Goal: Information Seeking & Learning: Learn about a topic

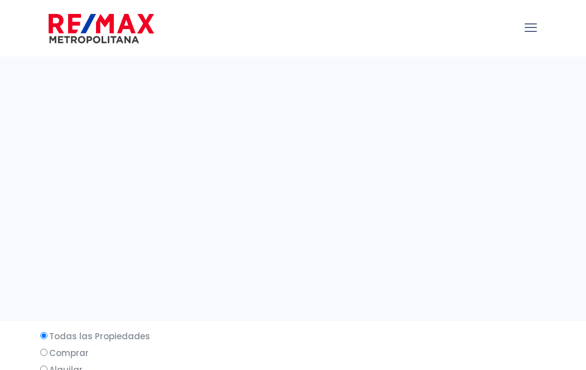
select select
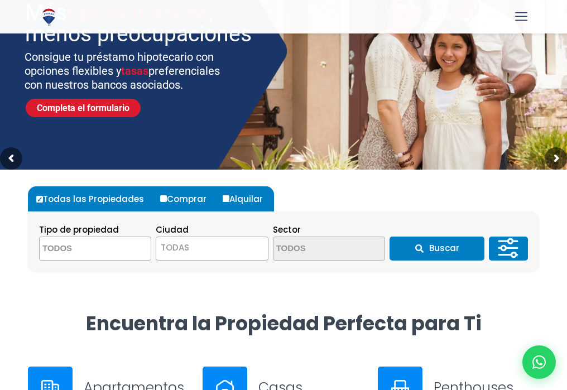
scroll to position [117, 0]
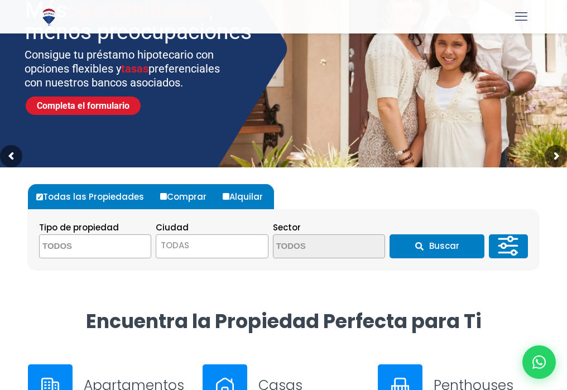
click at [85, 243] on textarea "Search" at bounding box center [94, 247] width 108 height 24
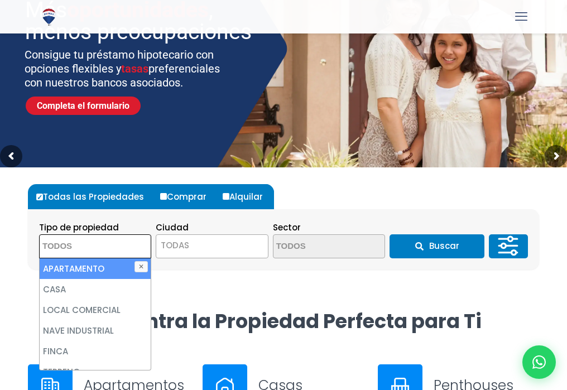
click at [85, 243] on textarea "Search" at bounding box center [94, 247] width 108 height 24
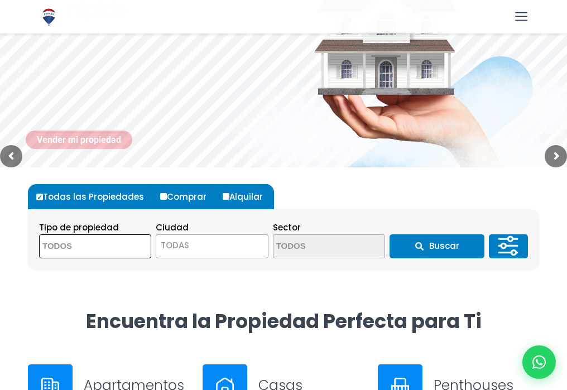
click at [162, 195] on input "Comprar" at bounding box center [163, 196] width 7 height 7
radio input "true"
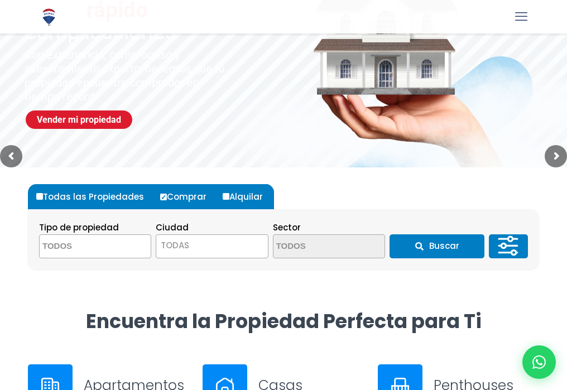
click at [87, 243] on textarea "Search" at bounding box center [94, 247] width 108 height 24
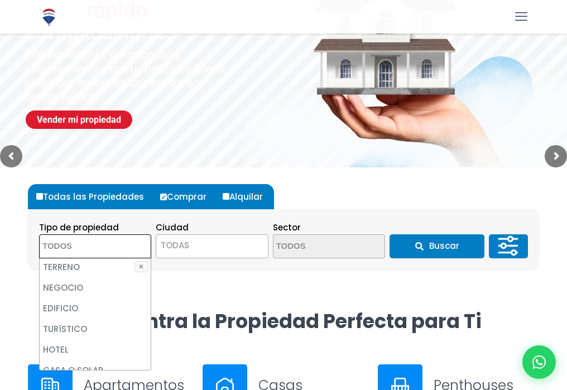
scroll to position [107, 0]
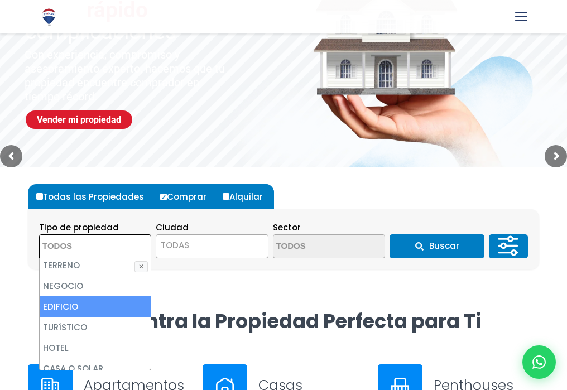
click at [62, 306] on li "EDIFICIO" at bounding box center [95, 307] width 111 height 21
select select "building"
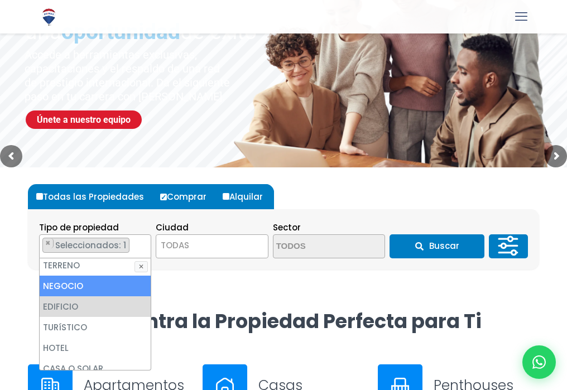
click at [441, 243] on button "Buscar" at bounding box center [437, 247] width 95 height 24
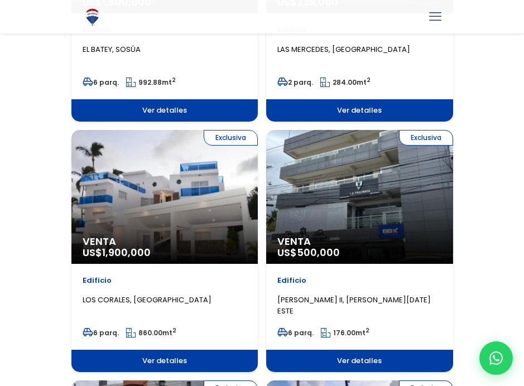
scroll to position [420, 0]
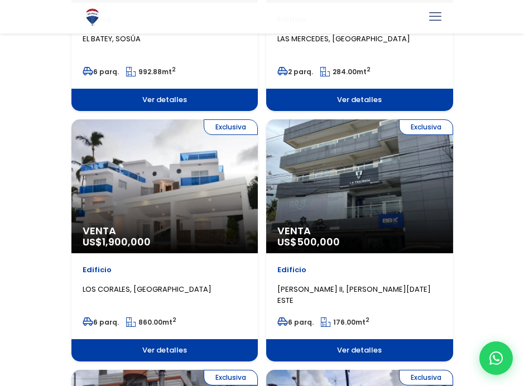
click at [345, 193] on div "Exclusiva Venta US$ 500,000" at bounding box center [359, 187] width 187 height 134
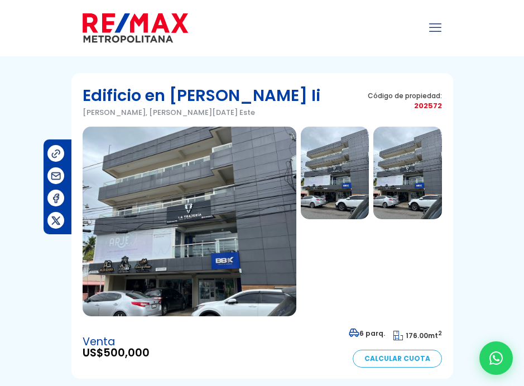
click at [221, 225] on img at bounding box center [190, 222] width 214 height 190
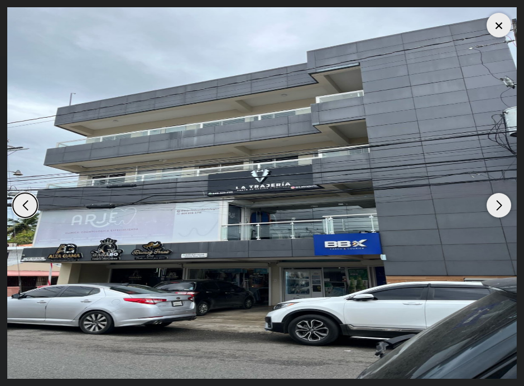
click at [500, 26] on div at bounding box center [499, 25] width 25 height 25
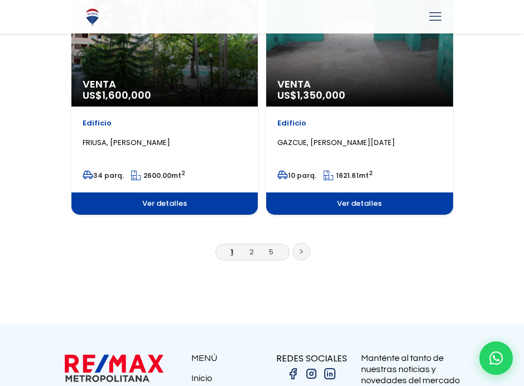
scroll to position [2074, 0]
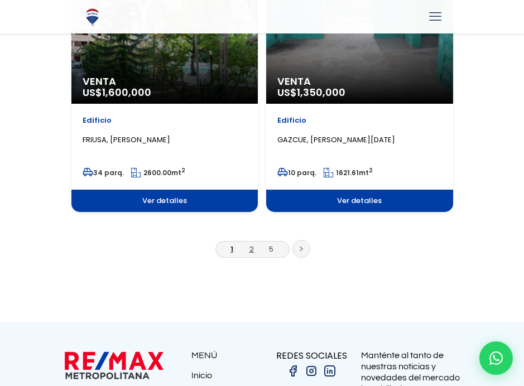
click at [250, 249] on link "2" at bounding box center [252, 249] width 4 height 11
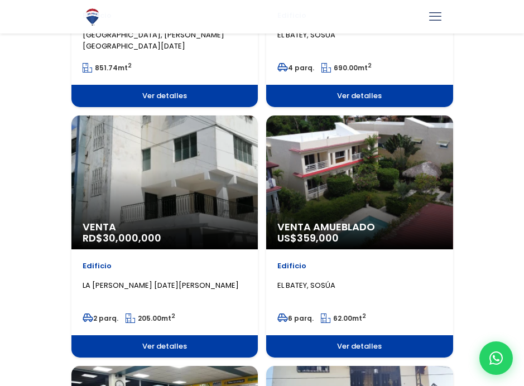
scroll to position [679, 0]
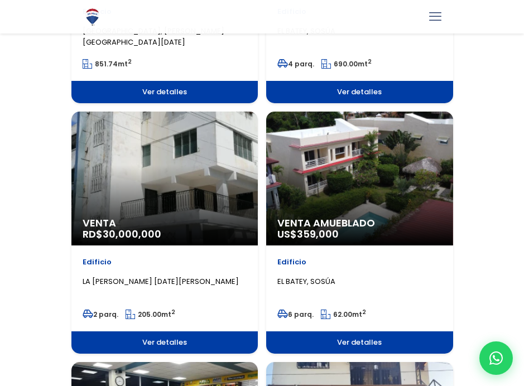
click at [160, 338] on span "Ver detalles" at bounding box center [164, 343] width 187 height 22
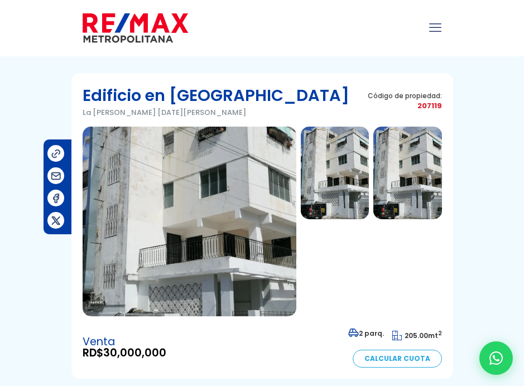
click at [355, 160] on img at bounding box center [335, 173] width 68 height 93
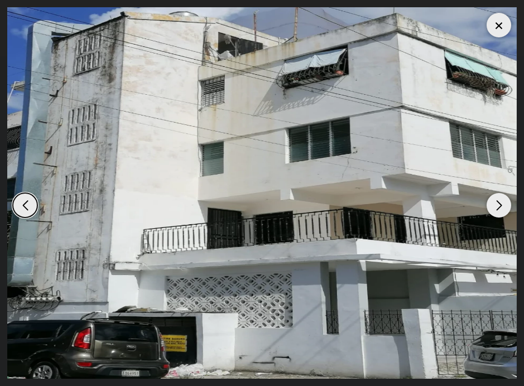
click at [500, 203] on div "Next slide" at bounding box center [499, 205] width 25 height 25
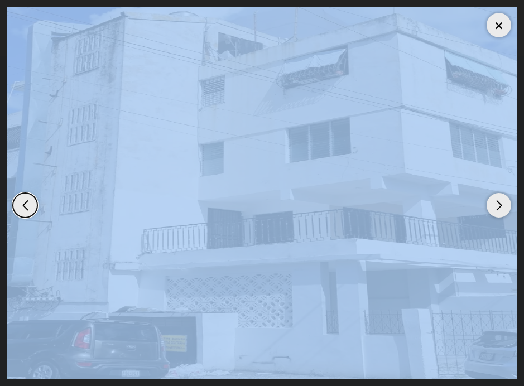
click at [500, 25] on div at bounding box center [499, 25] width 25 height 25
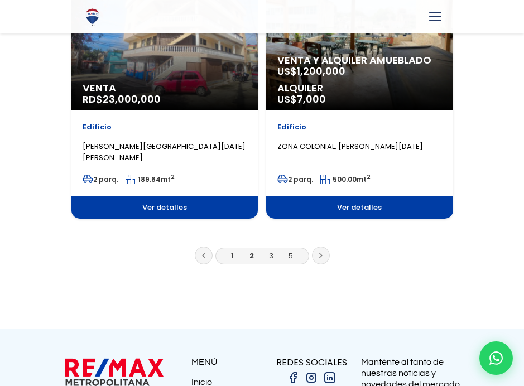
scroll to position [2057, 0]
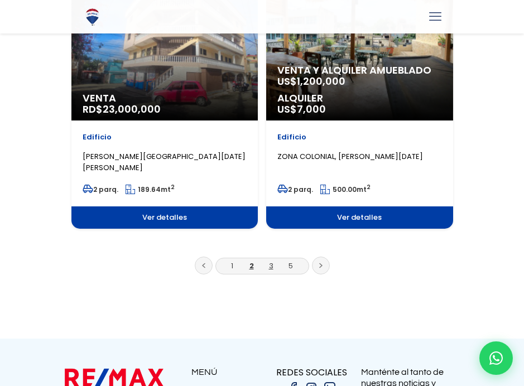
click at [271, 264] on link "3" at bounding box center [271, 266] width 4 height 11
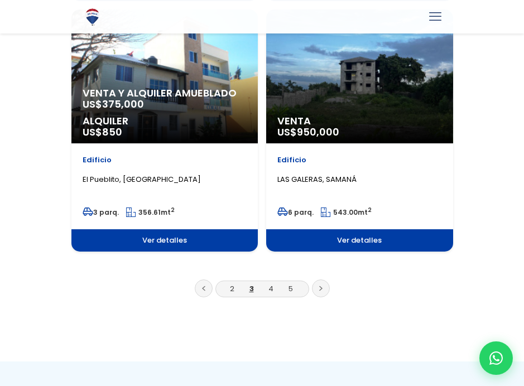
scroll to position [2034, 0]
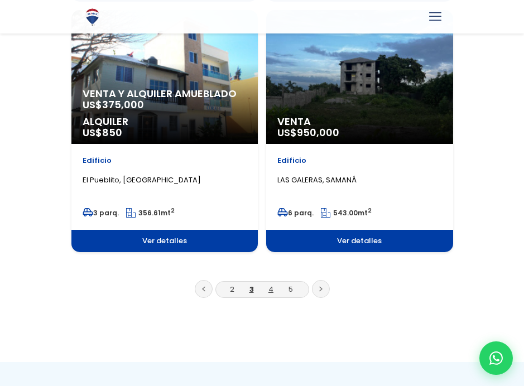
click at [271, 288] on link "4" at bounding box center [271, 289] width 5 height 11
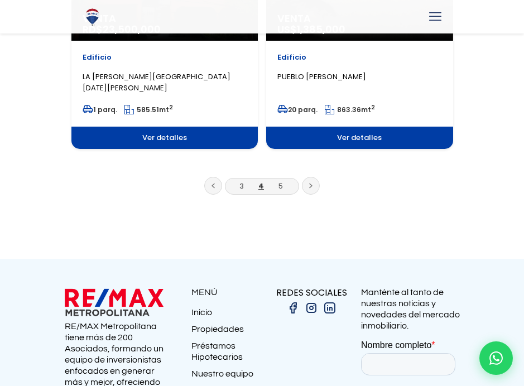
scroll to position [2138, 0]
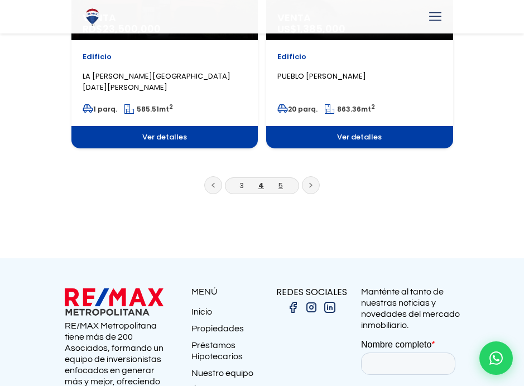
click at [282, 183] on link "5" at bounding box center [281, 185] width 4 height 11
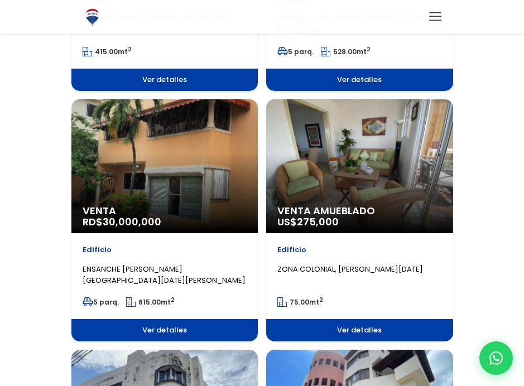
scroll to position [441, 0]
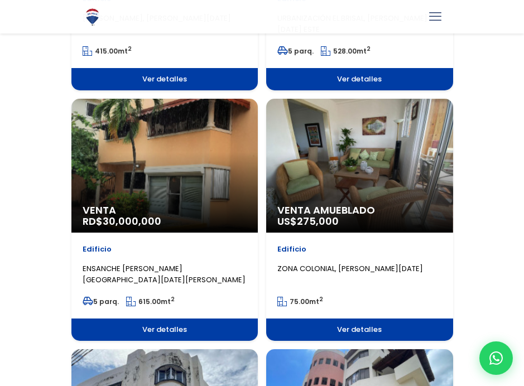
click at [193, 170] on div "Venta RD$ 30,000,000" at bounding box center [164, 166] width 187 height 134
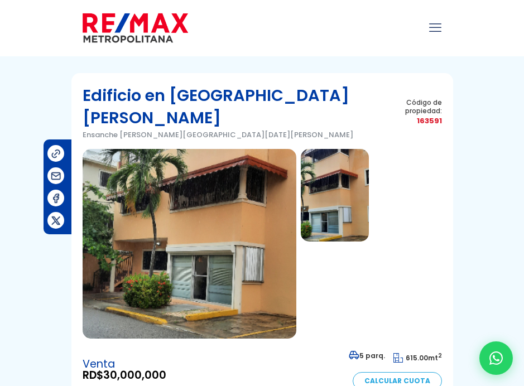
click at [343, 168] on img at bounding box center [335, 195] width 68 height 93
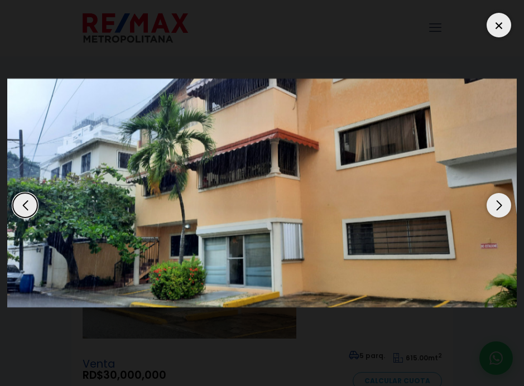
click at [353, 142] on img "2 / 2" at bounding box center [262, 193] width 510 height 229
click at [498, 23] on div at bounding box center [499, 25] width 25 height 25
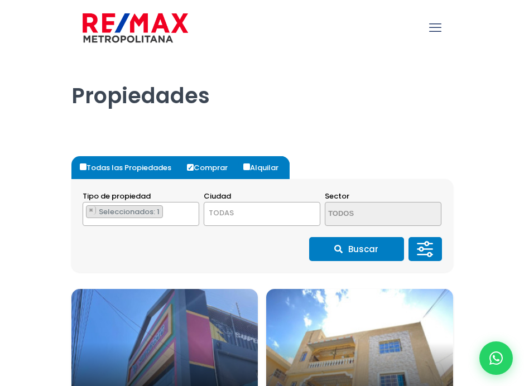
click at [433, 24] on icon "mobile menu" at bounding box center [435, 27] width 12 height 17
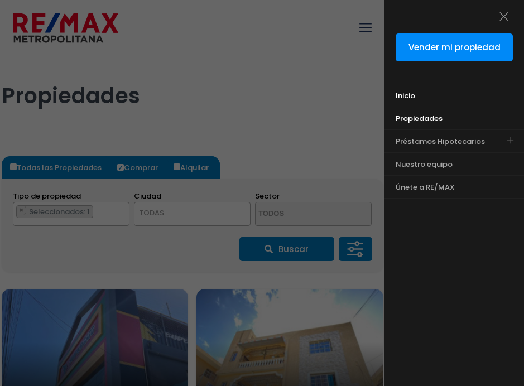
click at [403, 93] on span "Inicio" at bounding box center [406, 95] width 20 height 11
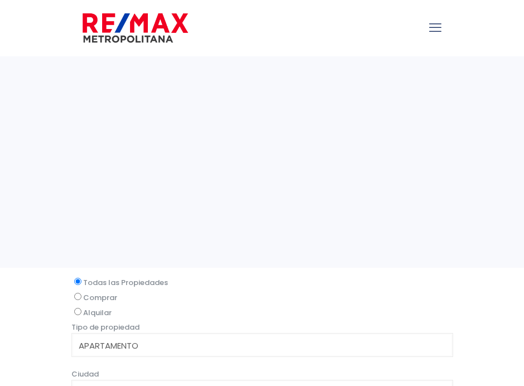
select select
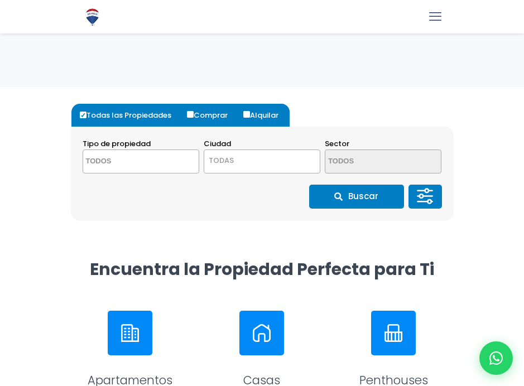
scroll to position [183, 0]
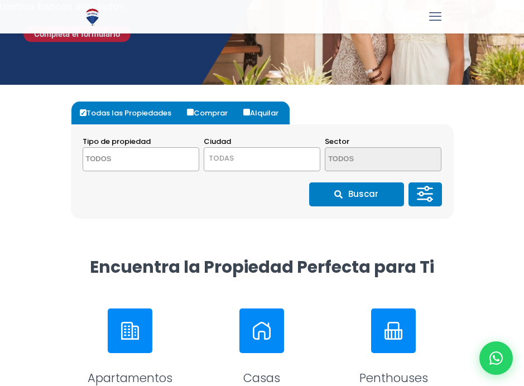
click at [116, 158] on textarea "Search" at bounding box center [130, 160] width 95 height 24
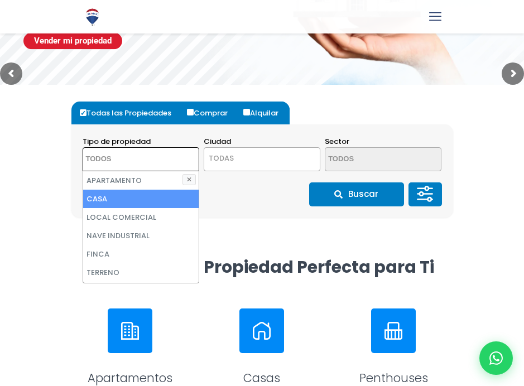
click at [249, 208] on section "Tipo de propiedad APARTAMENTO CASA LOCAL COMERCIAL NAVE INDUSTRIAL FINCA TERREN…" at bounding box center [262, 171] width 382 height 93
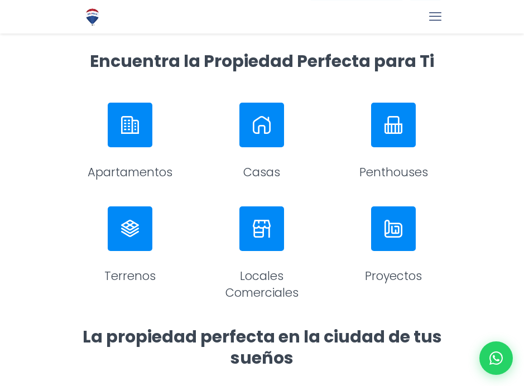
scroll to position [394, 0]
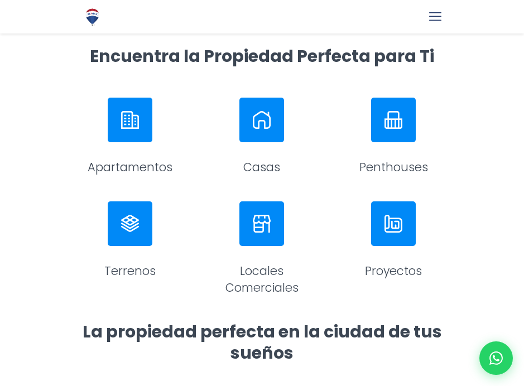
click at [264, 125] on img at bounding box center [262, 120] width 18 height 18
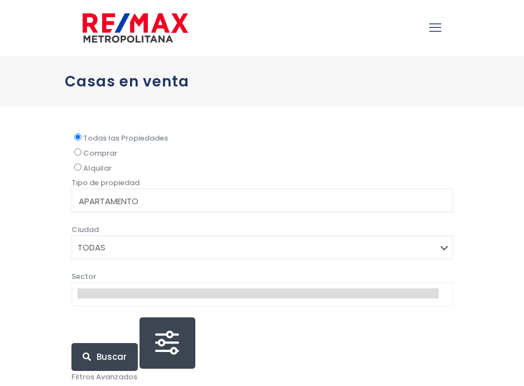
select select
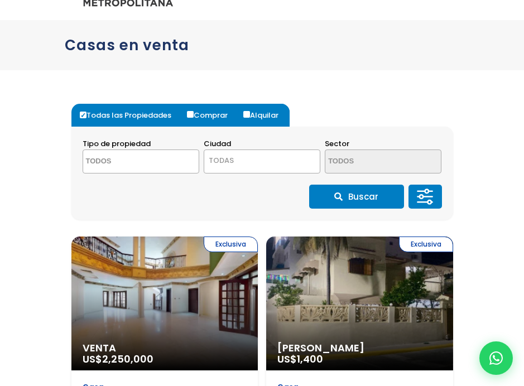
scroll to position [40, 0]
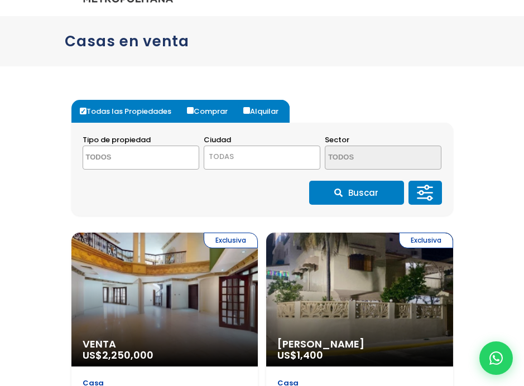
click at [191, 108] on input "Comprar" at bounding box center [190, 110] width 7 height 7
radio input "true"
click at [113, 157] on textarea "Search" at bounding box center [130, 158] width 95 height 24
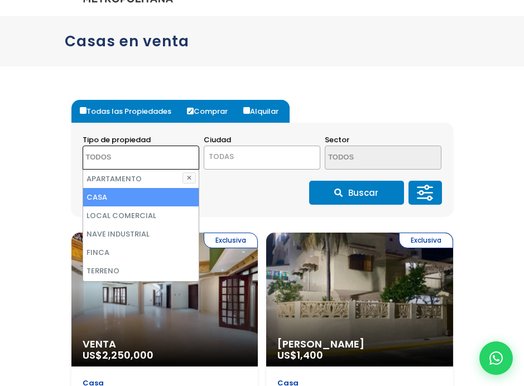
click at [100, 197] on li "CASA" at bounding box center [141, 197] width 116 height 18
select select "house"
click at [114, 192] on li "CASA" at bounding box center [141, 197] width 116 height 18
click at [159, 195] on li "CASA" at bounding box center [141, 197] width 116 height 18
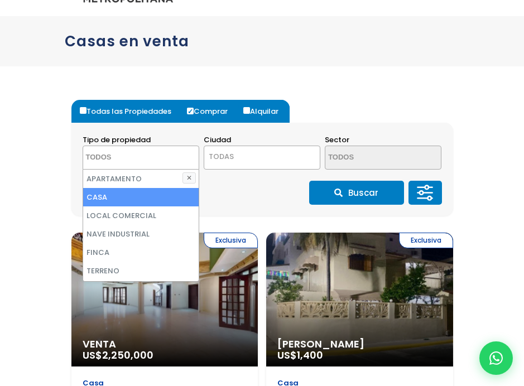
select select "house"
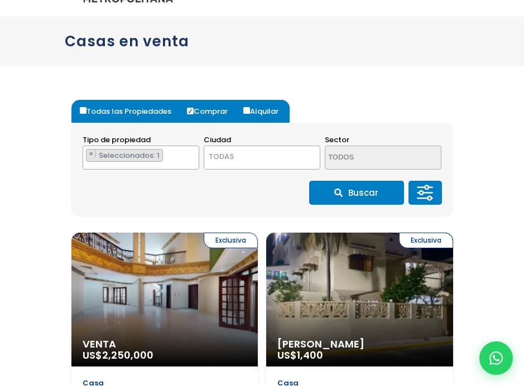
click at [355, 190] on button "Buscar" at bounding box center [356, 193] width 95 height 24
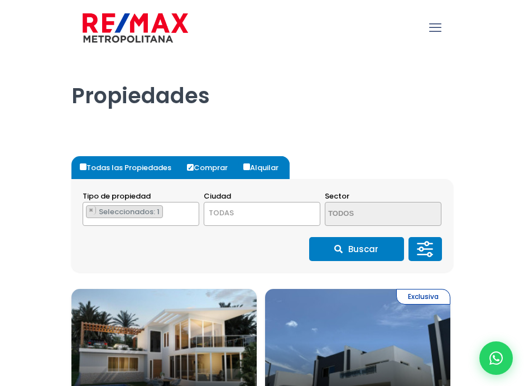
click at [428, 246] on icon at bounding box center [425, 250] width 22 height 34
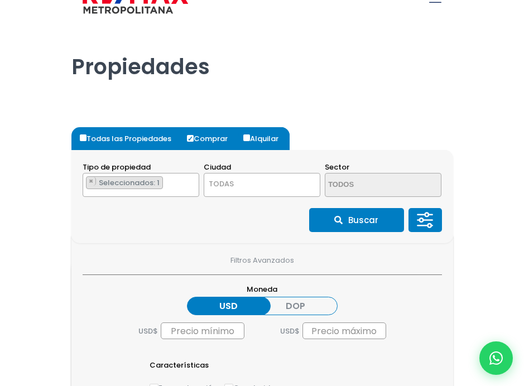
scroll to position [27, 0]
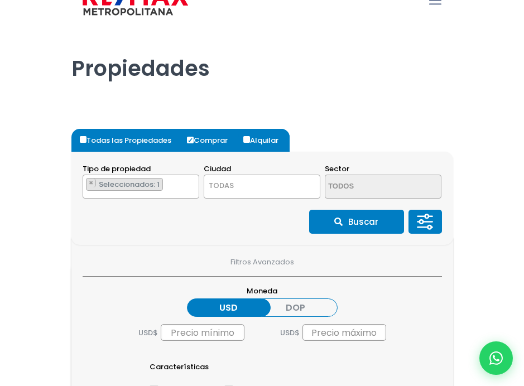
click at [359, 217] on button "Buscar" at bounding box center [356, 222] width 95 height 24
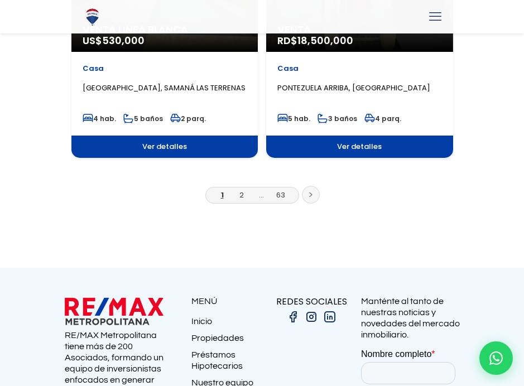
scroll to position [2080, 0]
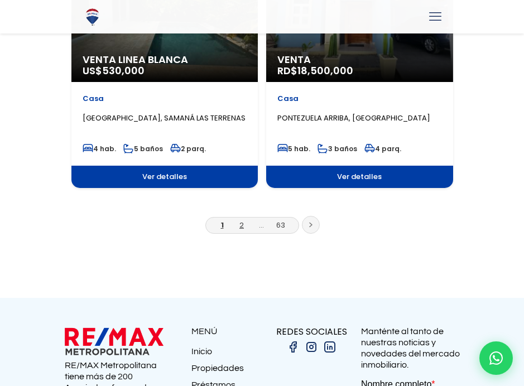
click at [240, 223] on link "2" at bounding box center [242, 225] width 4 height 11
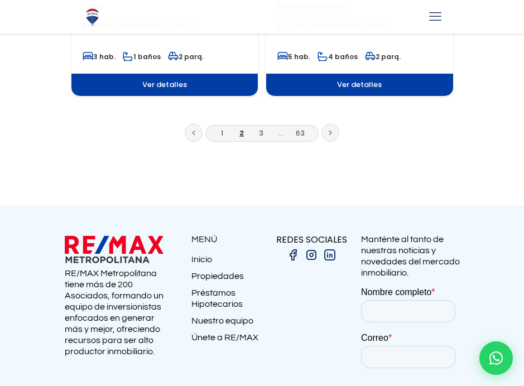
scroll to position [2173, 0]
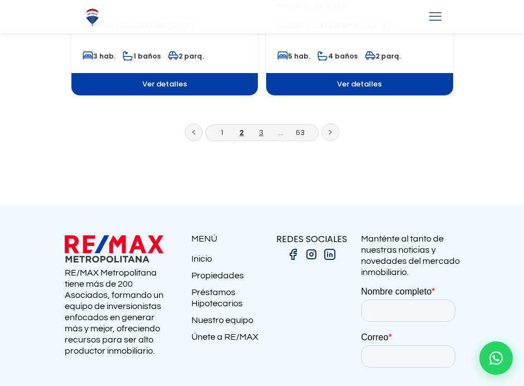
click at [261, 131] on link "3" at bounding box center [261, 132] width 4 height 11
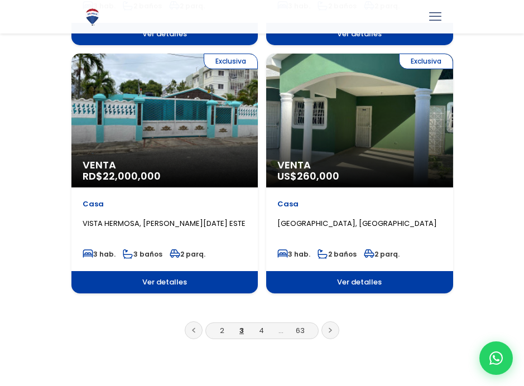
scroll to position [1977, 0]
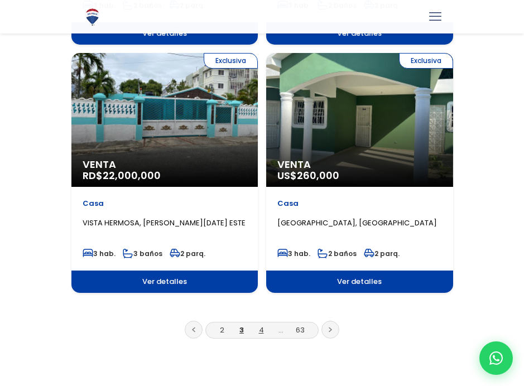
click at [259, 328] on link "4" at bounding box center [261, 330] width 5 height 11
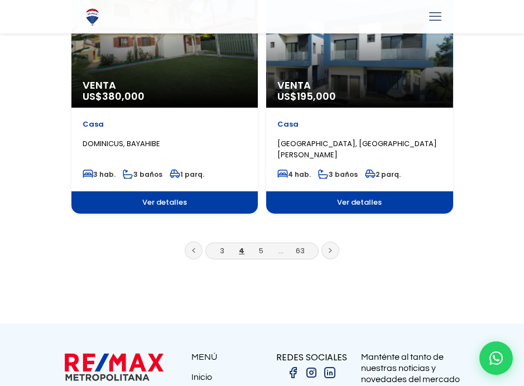
scroll to position [2052, 0]
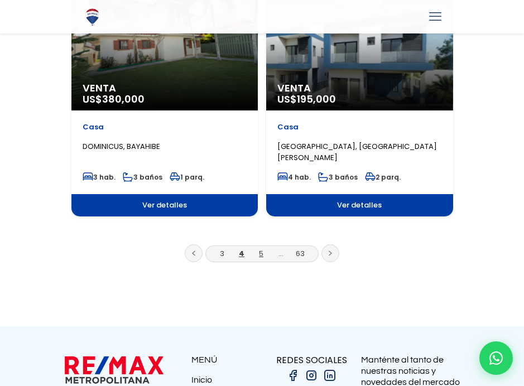
click at [262, 252] on link "5" at bounding box center [261, 254] width 4 height 11
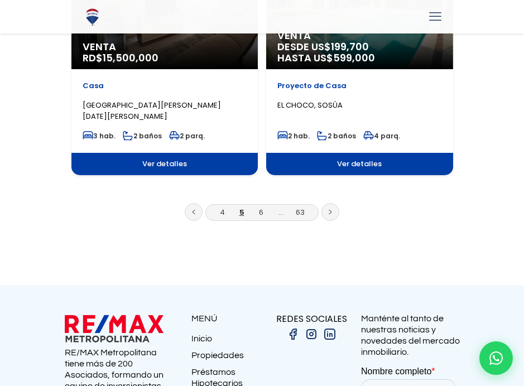
scroll to position [2108, 0]
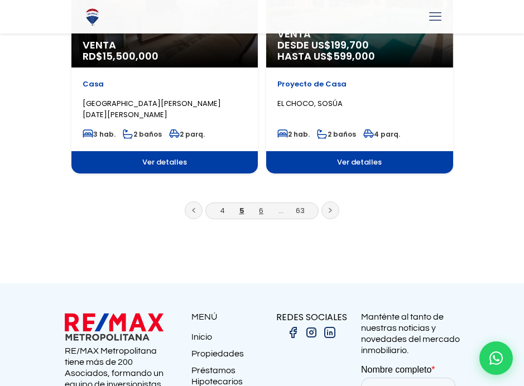
click at [262, 206] on link "6" at bounding box center [261, 211] width 4 height 11
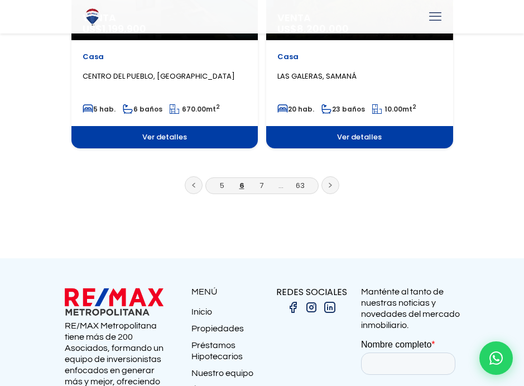
scroll to position [2125, 0]
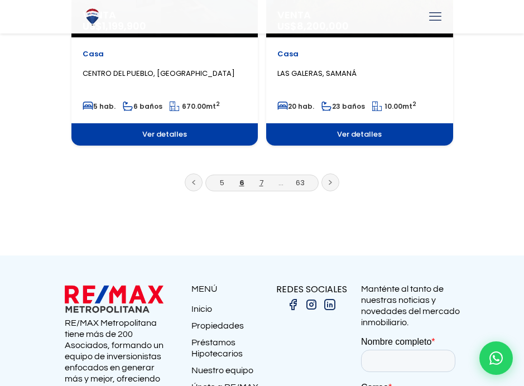
click at [262, 180] on link "7" at bounding box center [262, 183] width 4 height 11
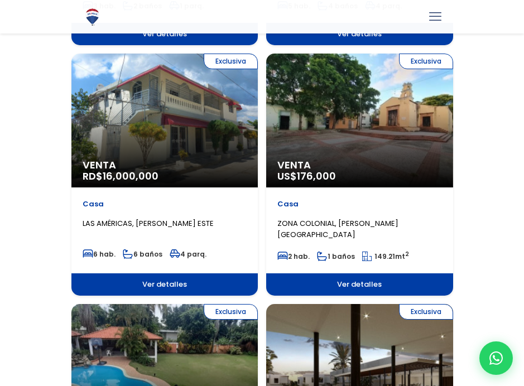
scroll to position [1479, 0]
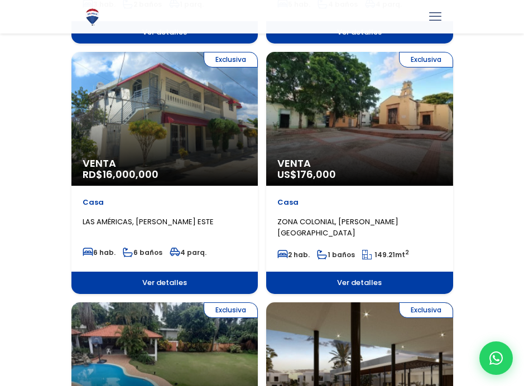
click at [354, 280] on span "Ver detalles" at bounding box center [359, 283] width 187 height 22
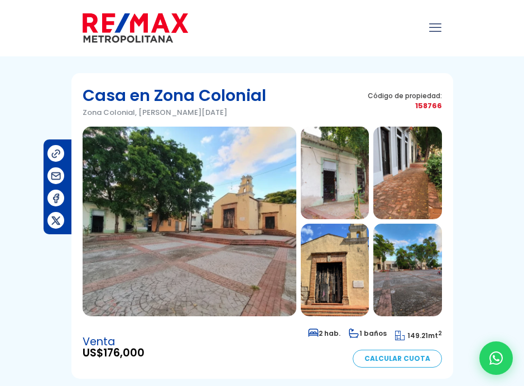
click at [208, 256] on img at bounding box center [190, 222] width 214 height 190
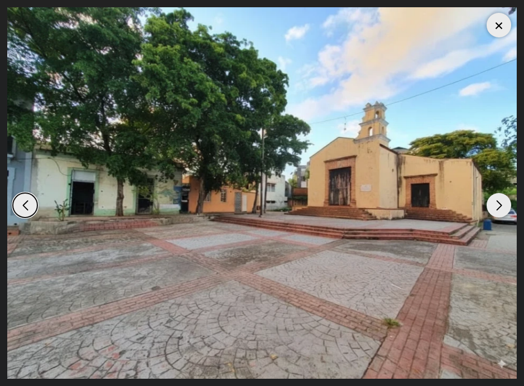
click at [498, 203] on div "Next slide" at bounding box center [499, 205] width 25 height 25
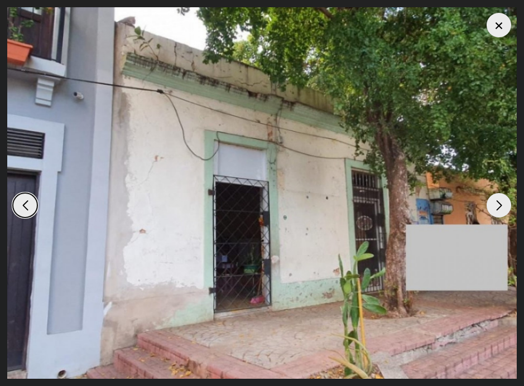
click at [498, 203] on div "Next slide" at bounding box center [499, 205] width 25 height 25
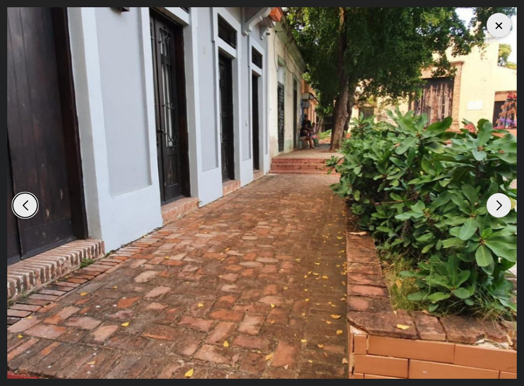
click at [500, 203] on div "Next slide" at bounding box center [499, 205] width 25 height 25
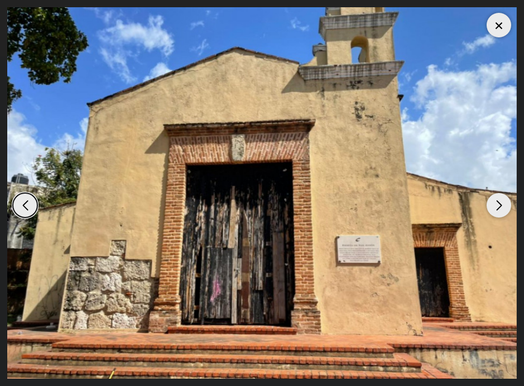
click at [500, 203] on div "Next slide" at bounding box center [499, 205] width 25 height 25
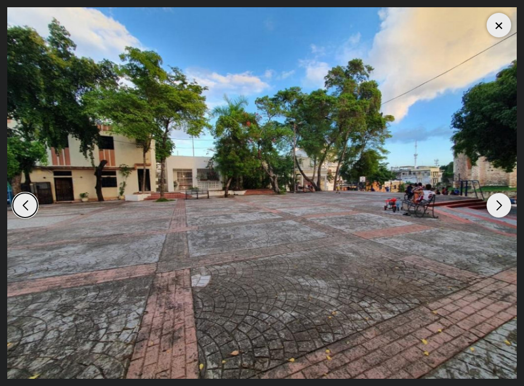
click at [500, 203] on div "Next slide" at bounding box center [499, 205] width 25 height 25
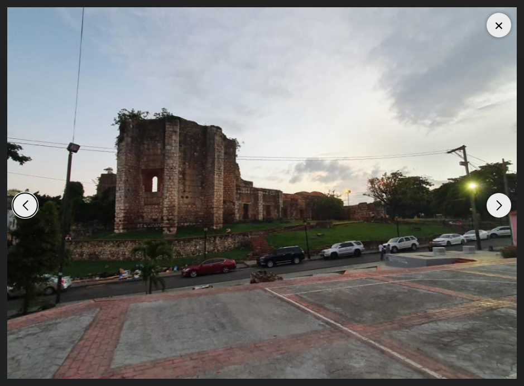
click at [500, 203] on div "Next slide" at bounding box center [499, 205] width 25 height 25
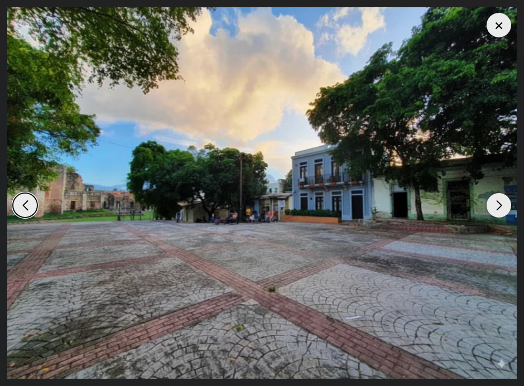
click at [500, 203] on div "Next slide" at bounding box center [499, 205] width 25 height 25
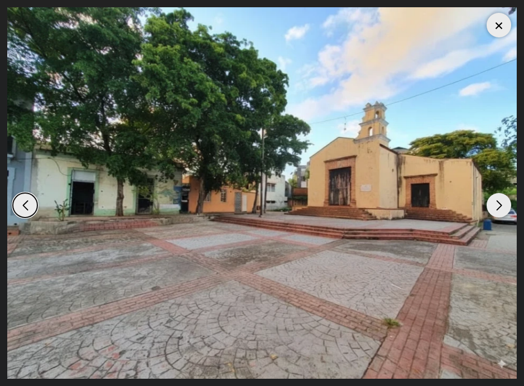
click at [500, 203] on div "Next slide" at bounding box center [499, 205] width 25 height 25
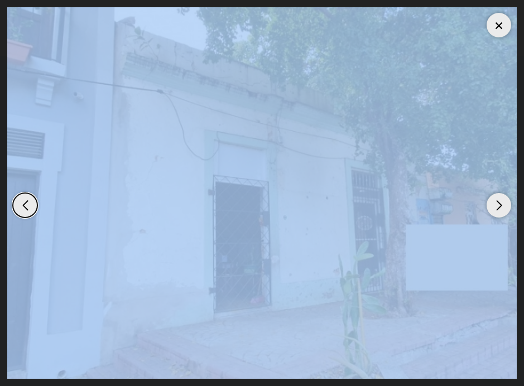
click at [23, 204] on div "Previous slide" at bounding box center [25, 205] width 25 height 25
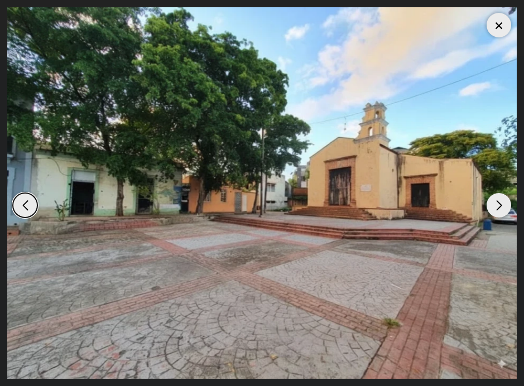
click at [498, 201] on div "Next slide" at bounding box center [499, 205] width 25 height 25
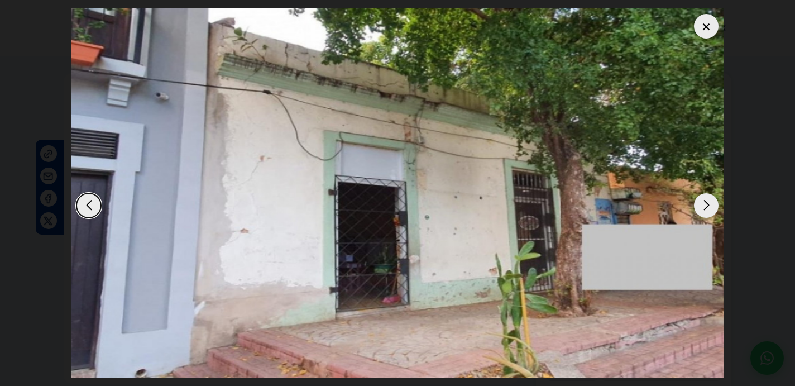
click at [524, 25] on div at bounding box center [706, 26] width 25 height 25
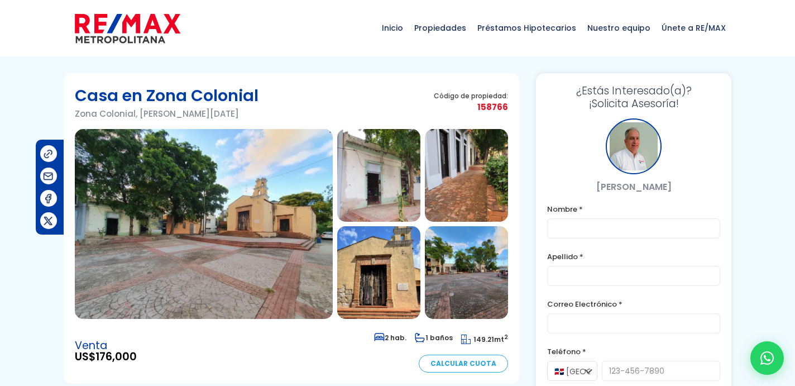
click at [203, 237] on img at bounding box center [204, 224] width 258 height 190
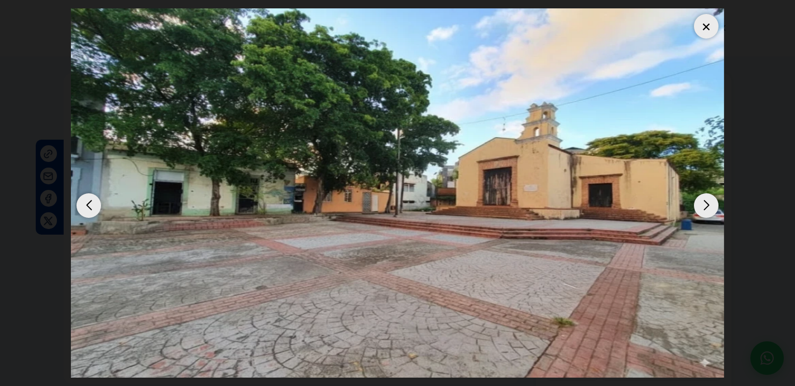
click at [524, 203] on div "Next slide" at bounding box center [706, 205] width 25 height 25
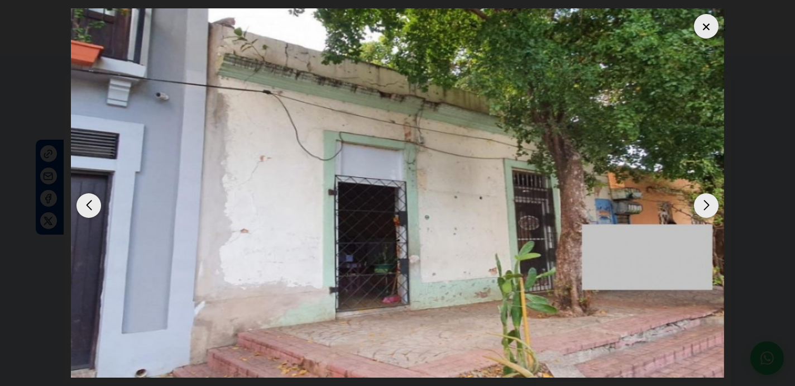
click at [524, 203] on div "Next slide" at bounding box center [706, 205] width 25 height 25
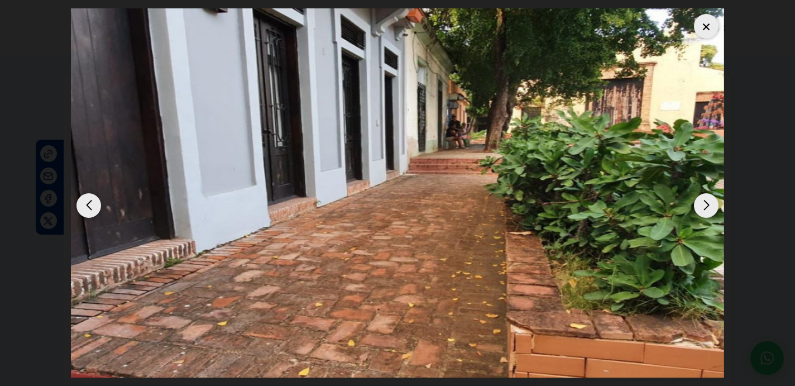
click at [524, 203] on div "Next slide" at bounding box center [706, 205] width 25 height 25
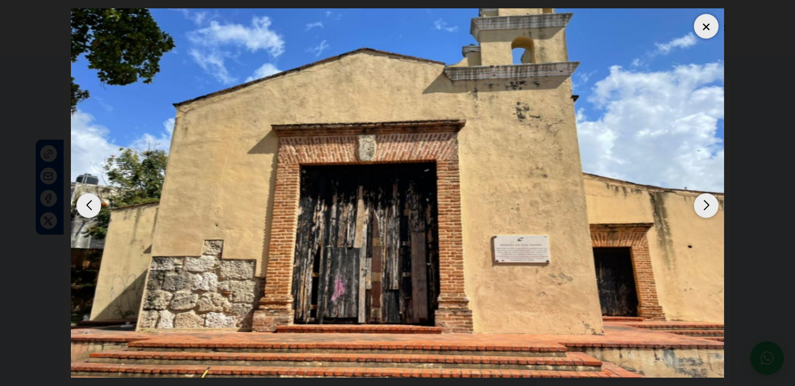
click at [524, 203] on div "Next slide" at bounding box center [706, 205] width 25 height 25
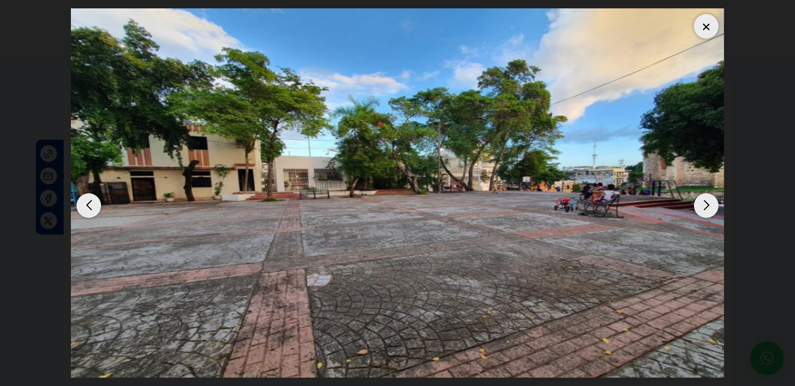
click at [524, 203] on div "Next slide" at bounding box center [706, 205] width 25 height 25
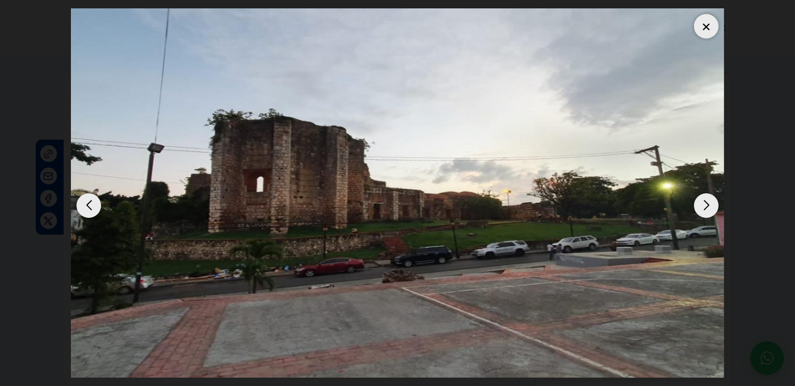
click at [524, 203] on div "Next slide" at bounding box center [706, 205] width 25 height 25
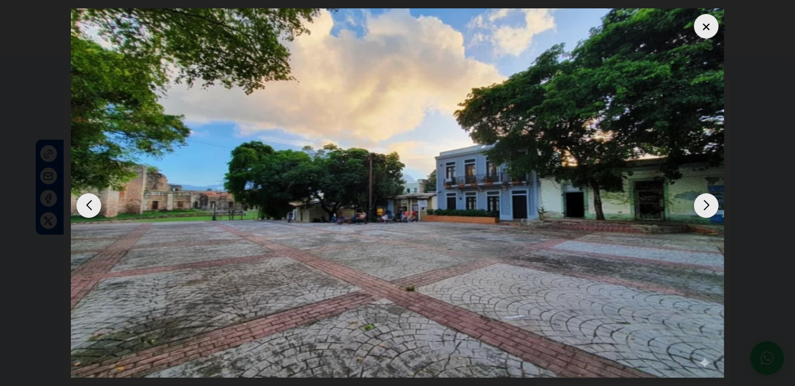
click at [524, 203] on div "Next slide" at bounding box center [706, 205] width 25 height 25
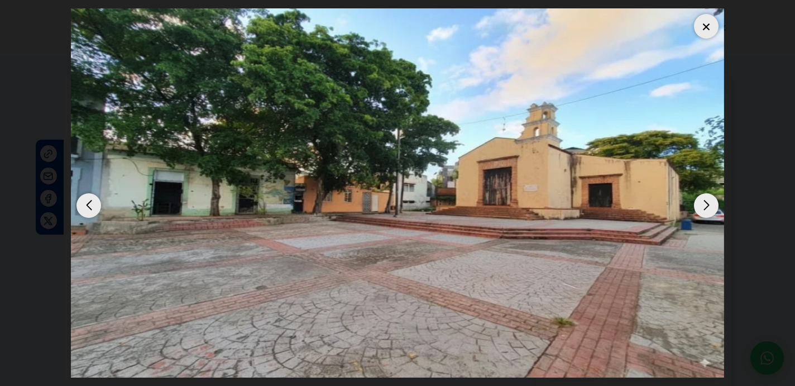
click at [524, 203] on div "Next slide" at bounding box center [706, 205] width 25 height 25
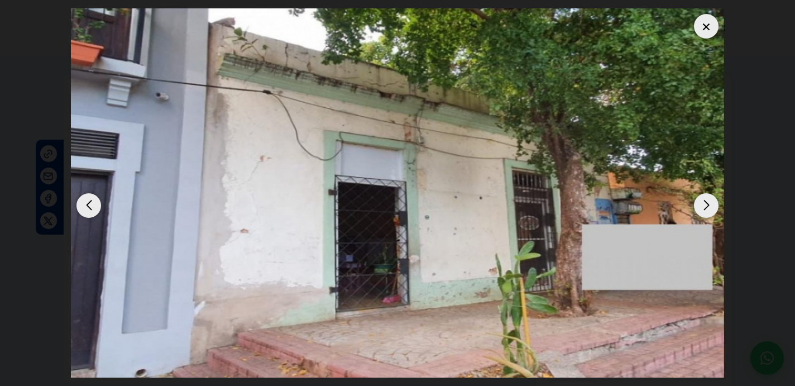
click at [524, 28] on div at bounding box center [706, 26] width 25 height 25
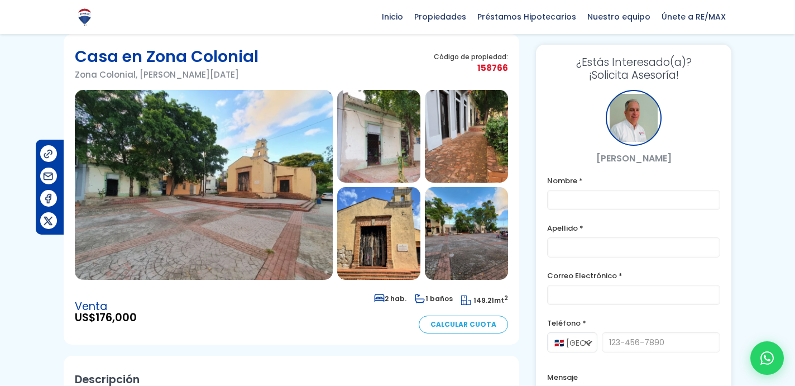
scroll to position [30, 0]
